Goal: Navigation & Orientation: Find specific page/section

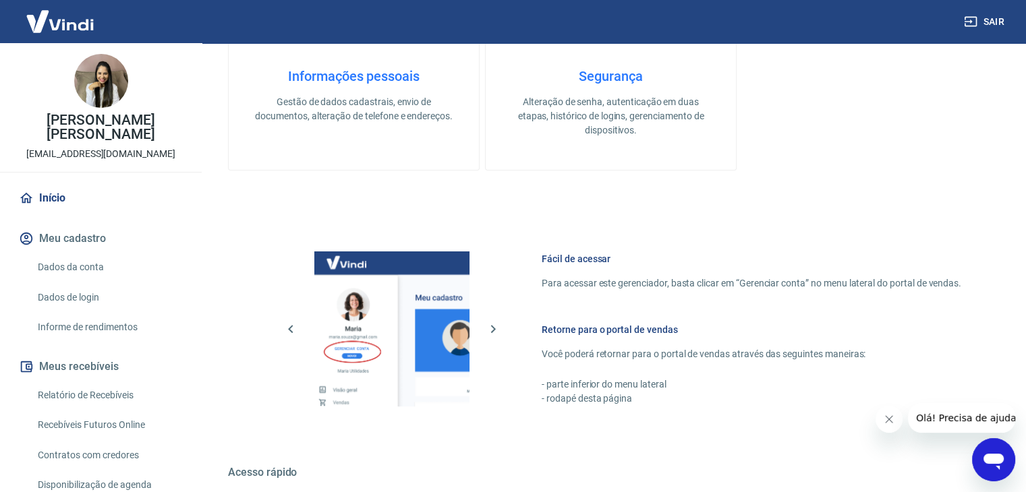
scroll to position [572, 0]
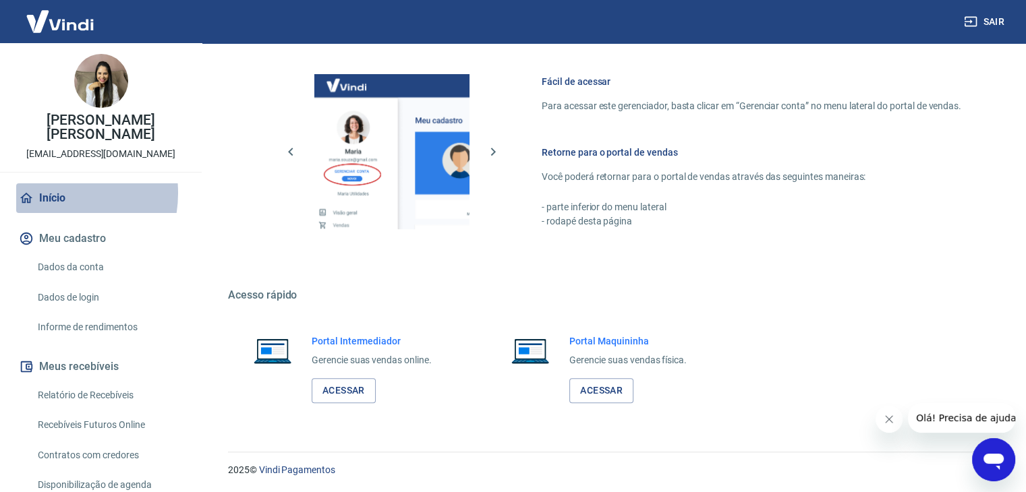
click at [47, 193] on link "Início" at bounding box center [100, 198] width 169 height 30
click at [334, 386] on link "Acessar" at bounding box center [344, 390] width 64 height 25
